Goal: Task Accomplishment & Management: Manage account settings

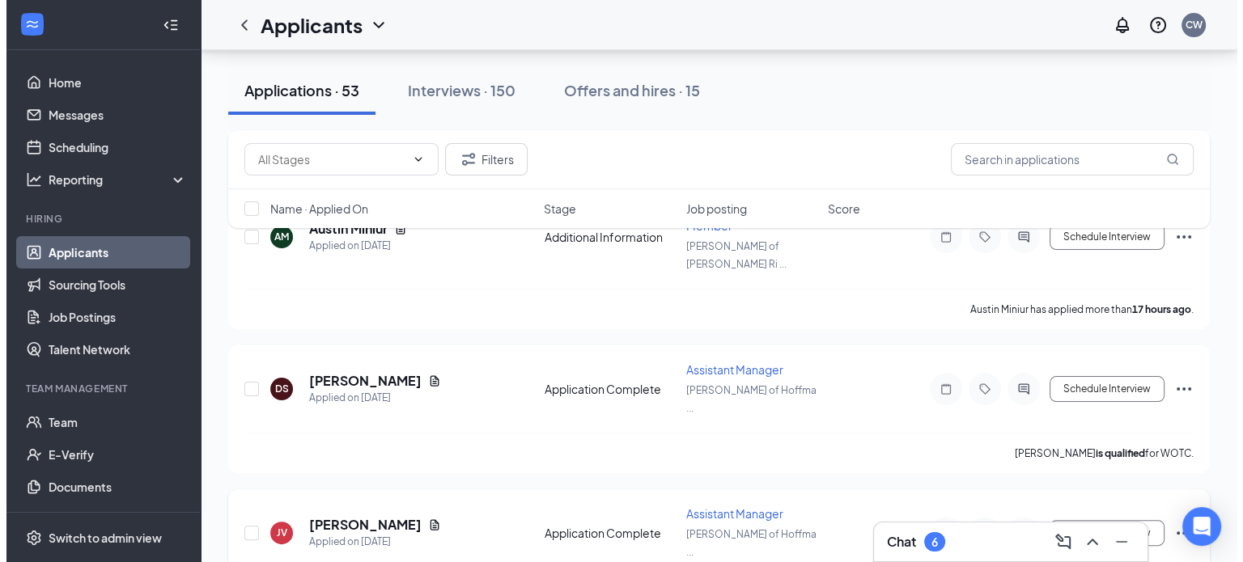
scroll to position [405, 0]
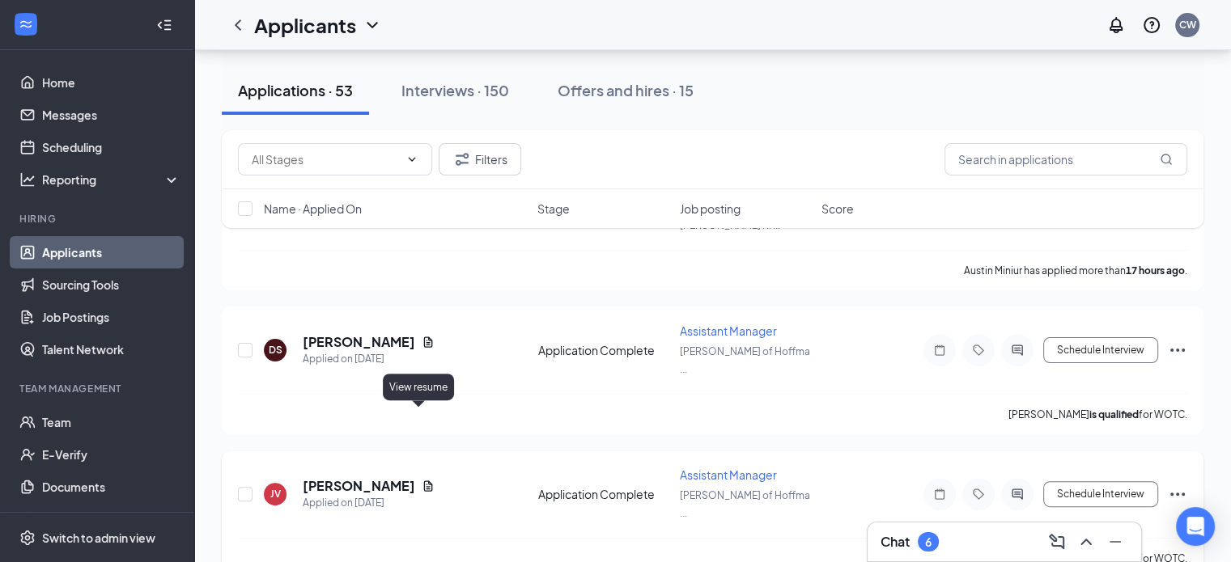
click at [421, 480] on icon "Document" at bounding box center [427, 486] width 13 height 13
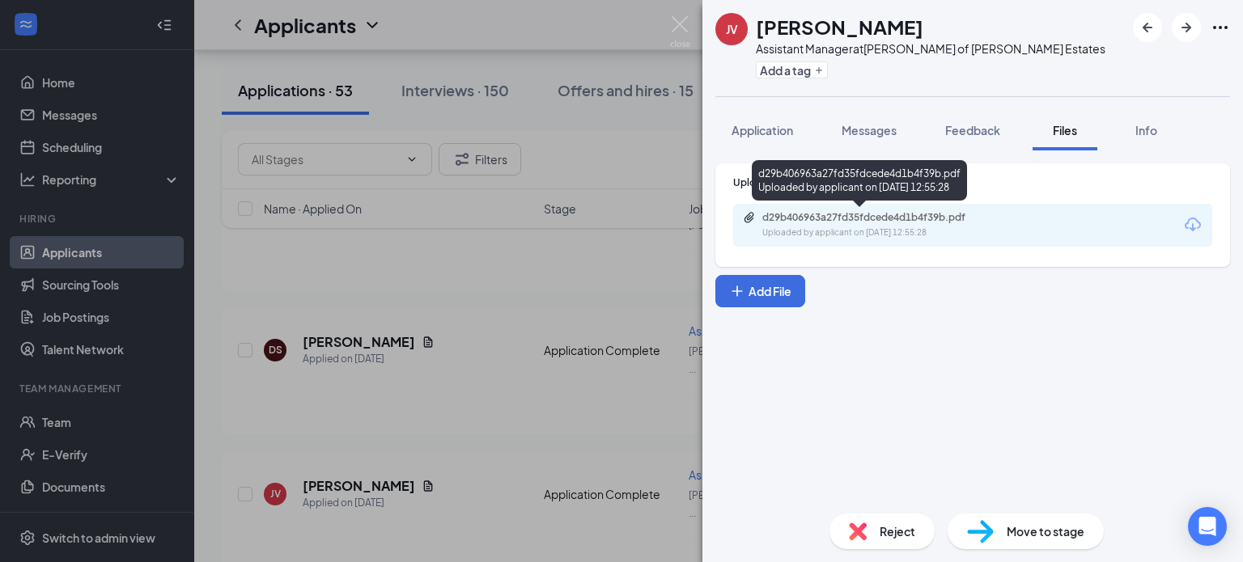
click at [863, 216] on div "d29b406963a27fd35fdcede4d1b4f39b.pdf" at bounding box center [875, 217] width 227 height 13
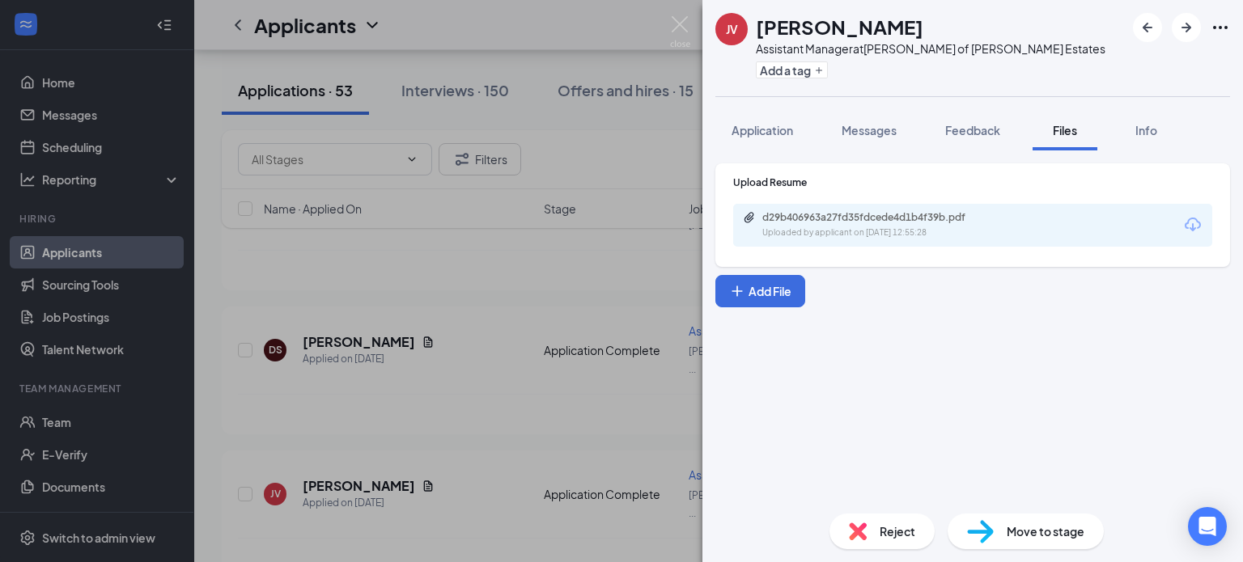
click at [561, 327] on div "JV [PERSON_NAME] Assistant Manager at [PERSON_NAME] of [PERSON_NAME] Estates Ad…" at bounding box center [621, 281] width 1243 height 562
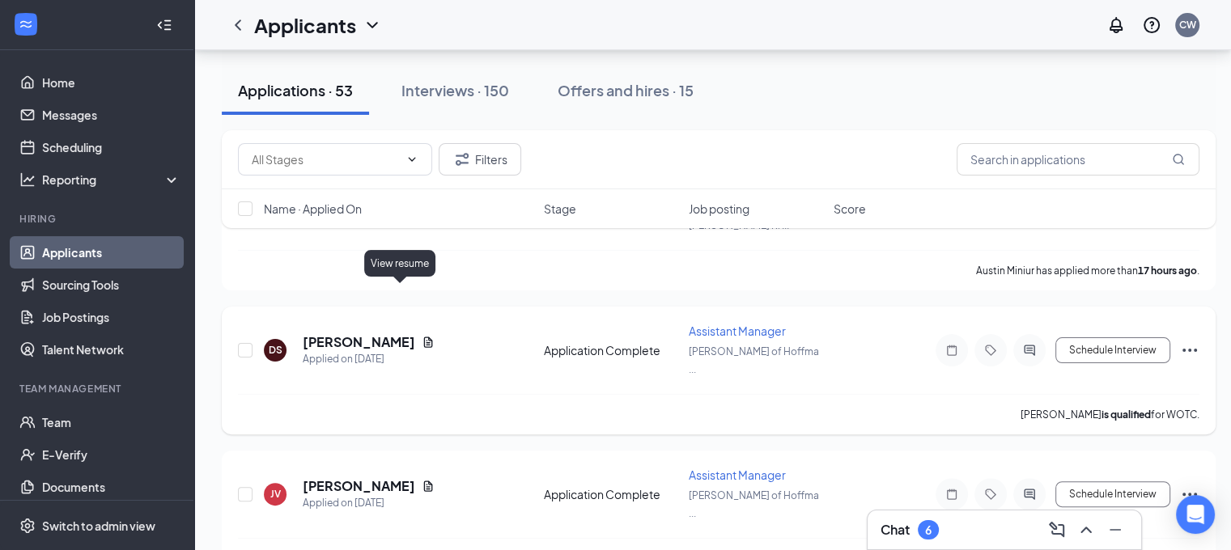
click at [421, 336] on icon "Document" at bounding box center [427, 342] width 13 height 13
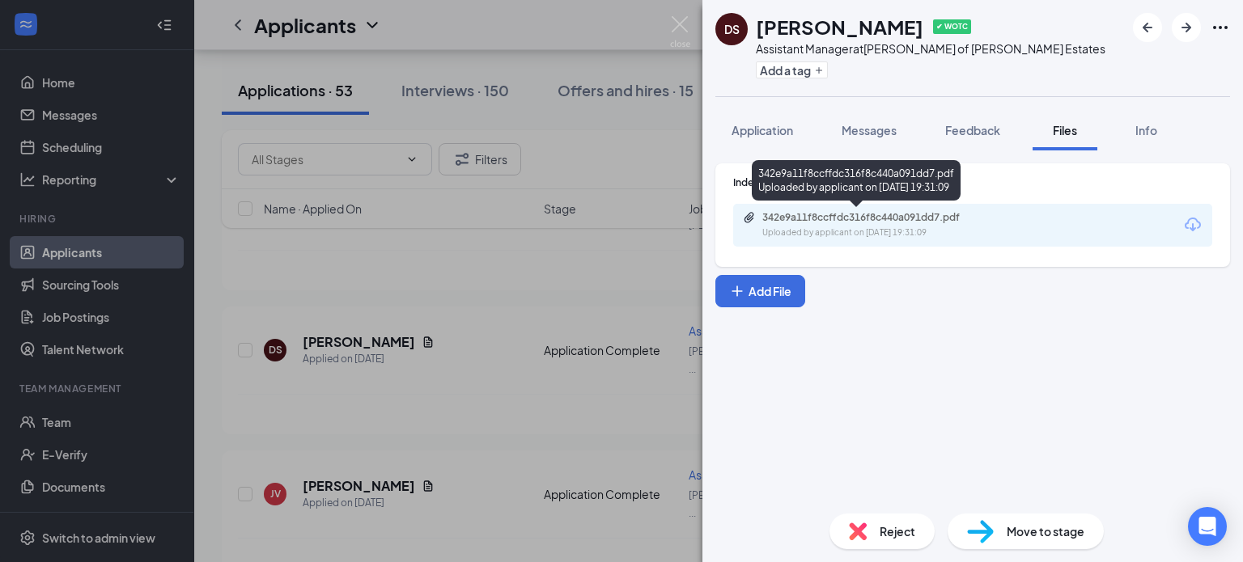
click at [848, 234] on div "Uploaded by applicant on [DATE] 19:31:09" at bounding box center [883, 233] width 243 height 13
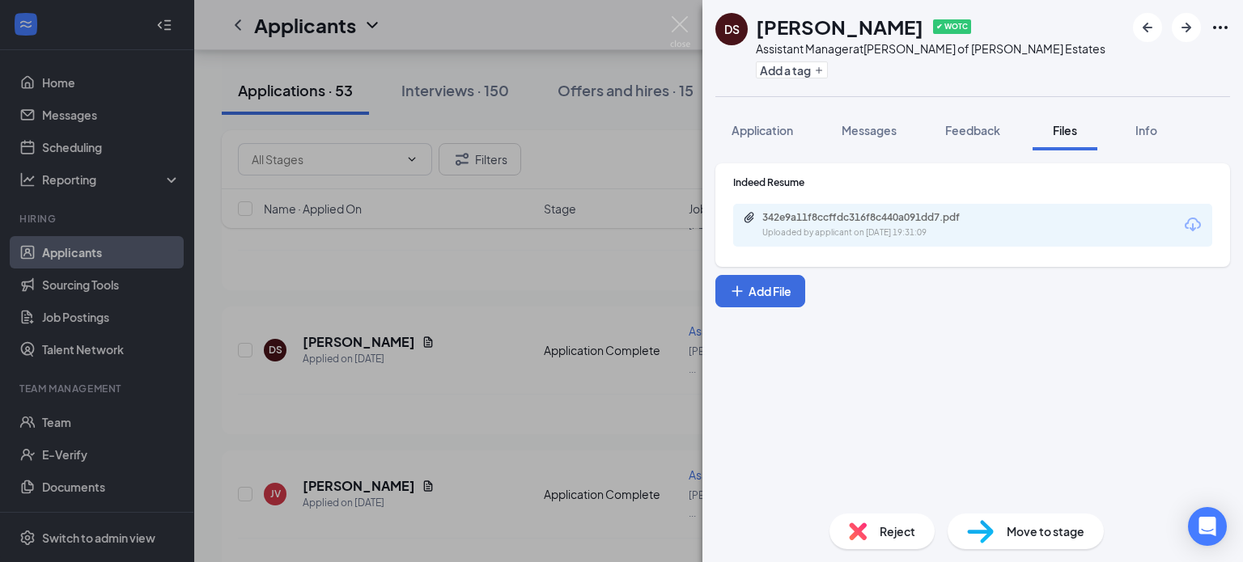
click at [467, 229] on div "DS [PERSON_NAME] ✔ WOTC Assistant Manager at [PERSON_NAME] of [PERSON_NAME] Est…" at bounding box center [621, 281] width 1243 height 562
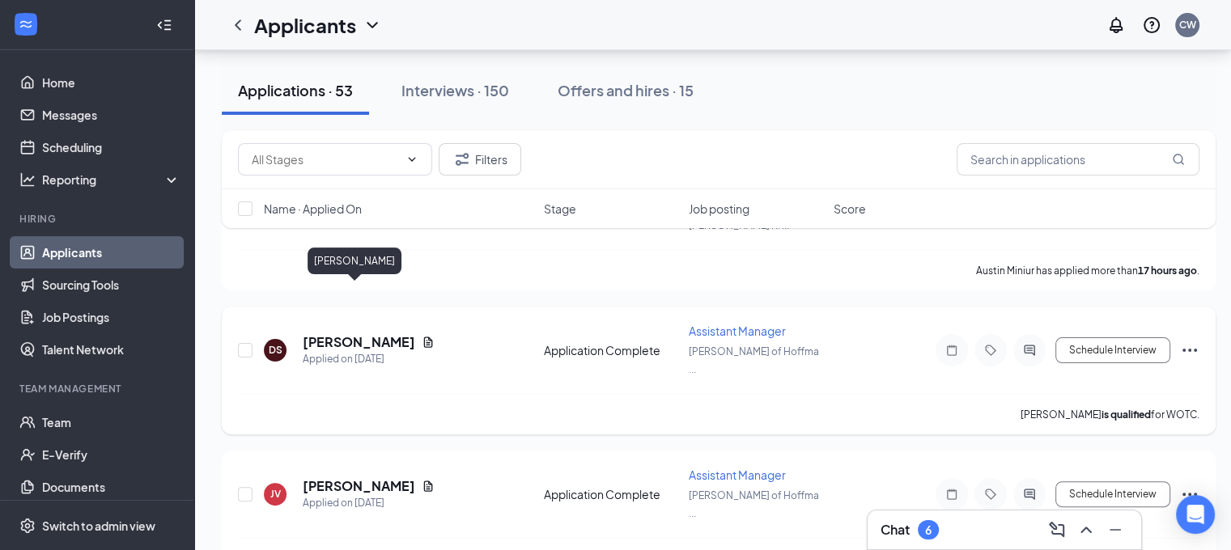
click at [363, 333] on h5 "[PERSON_NAME]" at bounding box center [359, 342] width 112 height 18
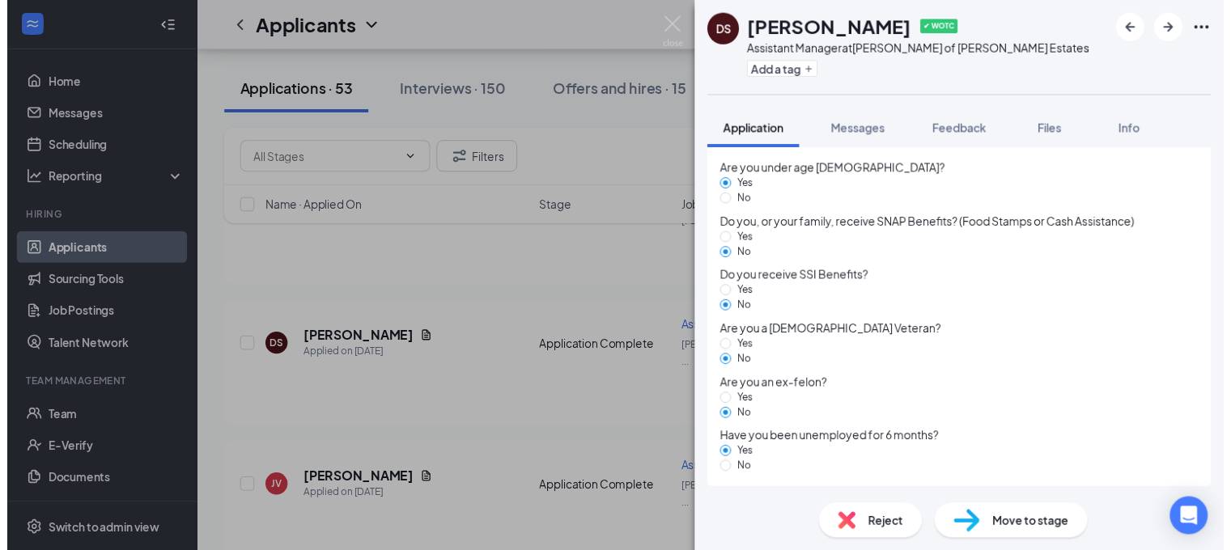
scroll to position [1259, 0]
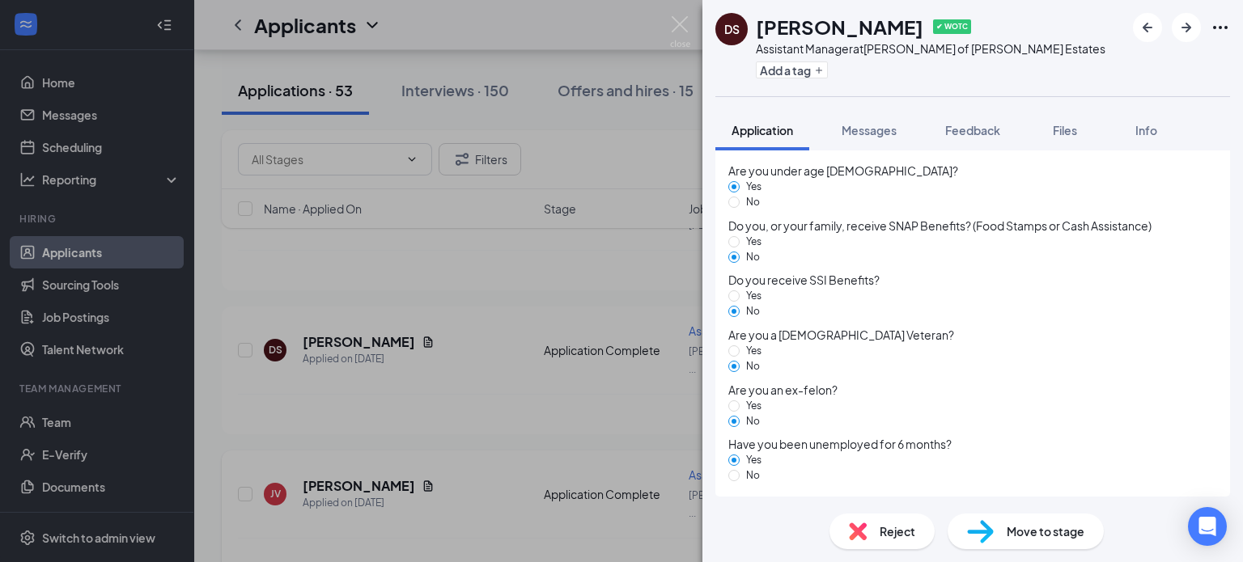
drag, startPoint x: 435, startPoint y: 447, endPoint x: 445, endPoint y: 437, distance: 13.7
click at [435, 447] on div "DS [PERSON_NAME] ✔ WOTC Assistant Manager at [GEOGRAPHIC_DATA][PERSON_NAME] of …" at bounding box center [621, 281] width 1243 height 562
